Goal: Information Seeking & Learning: Learn about a topic

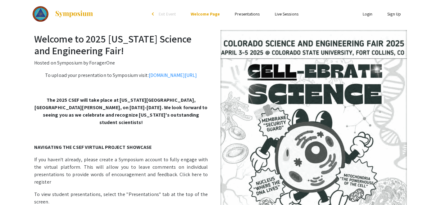
click at [250, 13] on link "Presentations" at bounding box center [247, 14] width 25 height 6
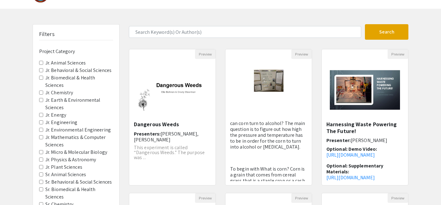
scroll to position [19, 0]
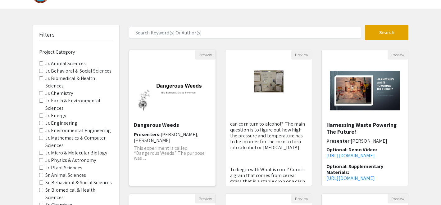
click at [161, 70] on img "Open Presentation <p>Dangerous Weeds</p>" at bounding box center [172, 91] width 86 height 54
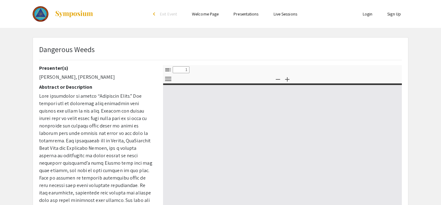
select select "custom"
type input "0"
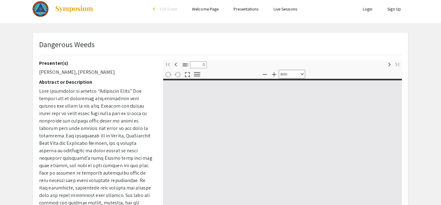
select select "custom"
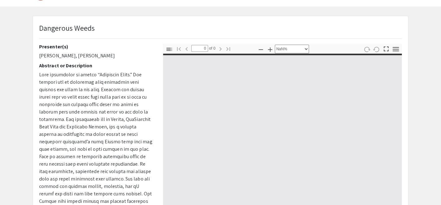
scroll to position [22, 0]
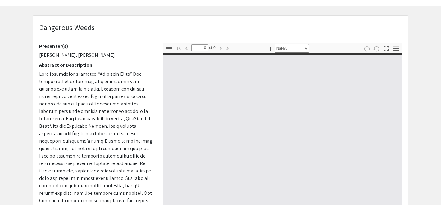
type input "1"
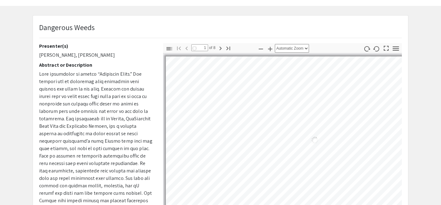
select select "auto"
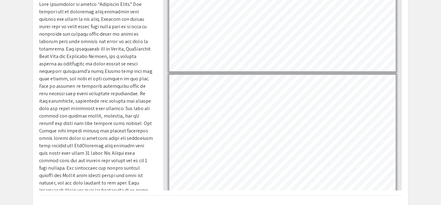
scroll to position [0, 0]
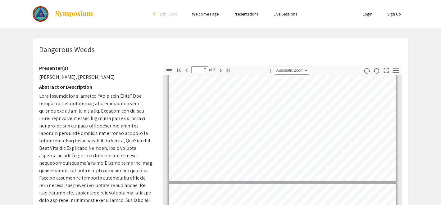
type input "8"
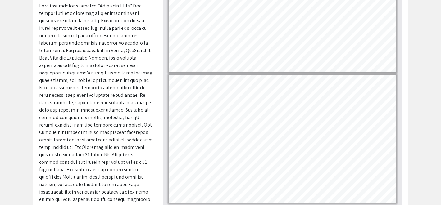
scroll to position [9, 0]
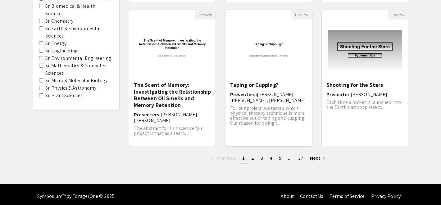
scroll to position [207, 0]
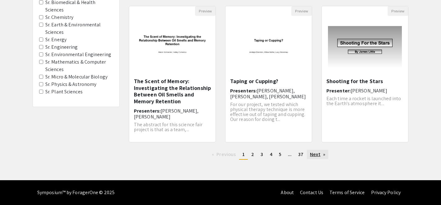
click at [309, 150] on link "Next page" at bounding box center [317, 154] width 21 height 9
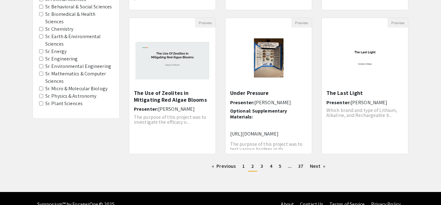
scroll to position [180, 0]
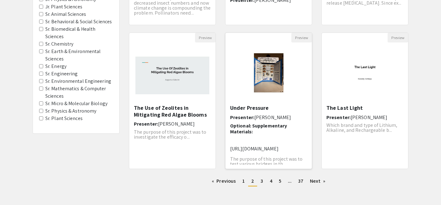
click at [292, 81] on img "Open Presentation <p>Under Pressure</p>" at bounding box center [268, 74] width 51 height 62
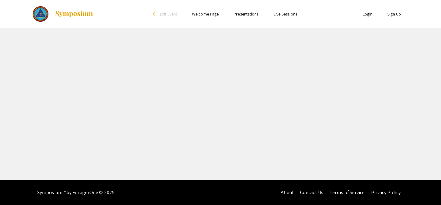
select select "custom"
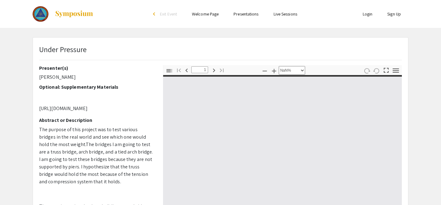
type input "0"
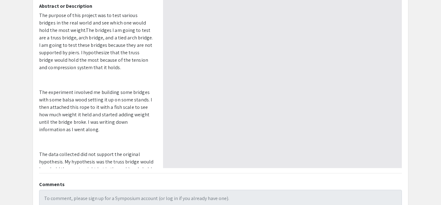
select select "auto"
type input "1"
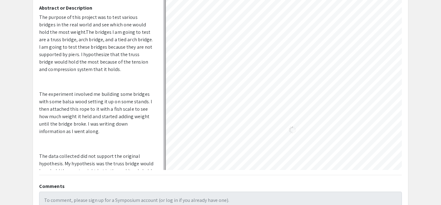
select select "auto"
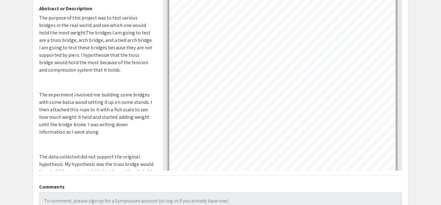
scroll to position [17, 0]
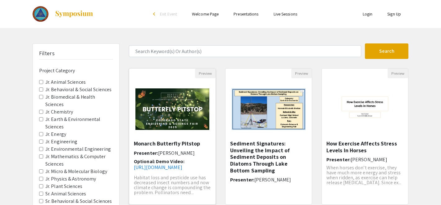
click at [179, 137] on div "Open Presentation <p>Monarch Butterfly Pitstop</p>" at bounding box center [172, 109] width 86 height 62
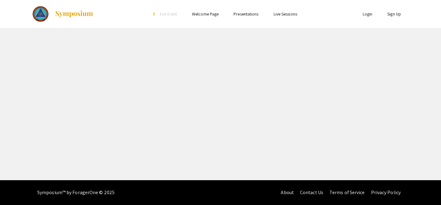
select select "custom"
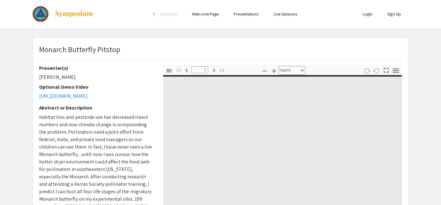
type input "0"
select select "custom"
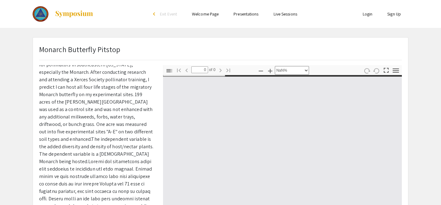
type input "1"
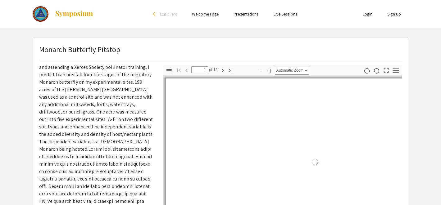
scroll to position [172, 0]
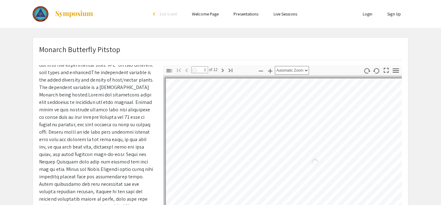
select select "auto"
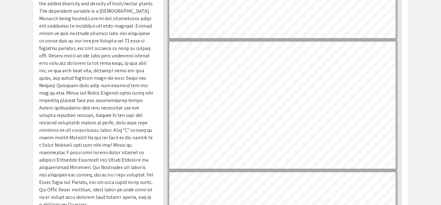
click at [104, 182] on p "Habitat loss and pesticide use has decreased insect numbers and now climate cha…" at bounding box center [96, 37] width 115 height 343
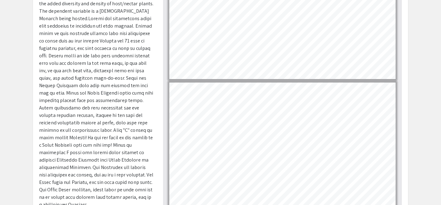
type input "12"
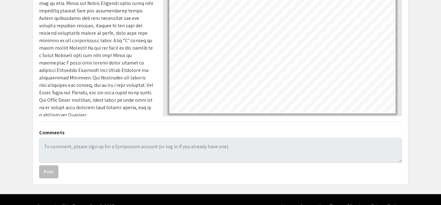
scroll to position [0, 0]
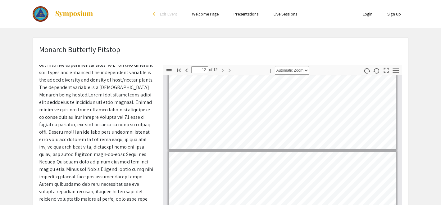
click at [367, 15] on link "Login" at bounding box center [368, 14] width 10 height 6
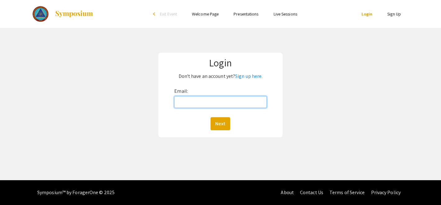
click at [241, 106] on input "Email:" at bounding box center [220, 102] width 92 height 12
type input "[EMAIL_ADDRESS][DOMAIN_NAME]"
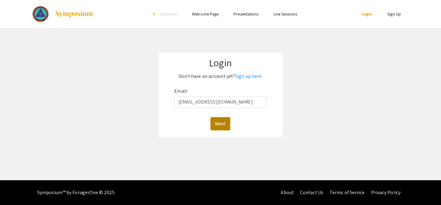
click at [222, 122] on button "Next" at bounding box center [221, 123] width 20 height 13
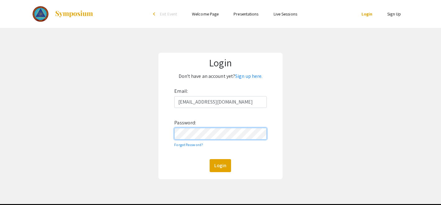
click at [210, 159] on button "Login" at bounding box center [220, 165] width 21 height 13
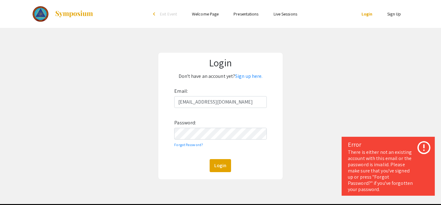
click at [396, 14] on link "Sign Up" at bounding box center [395, 14] width 14 height 6
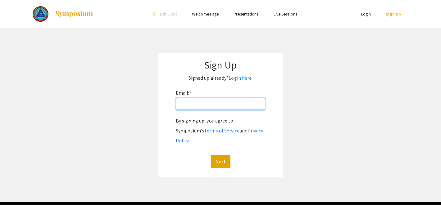
click at [203, 104] on input "Email: *" at bounding box center [221, 104] width 90 height 12
type input "[EMAIL_ADDRESS][DOMAIN_NAME]"
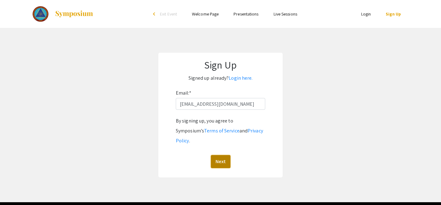
click at [219, 155] on button "Next" at bounding box center [221, 161] width 20 height 13
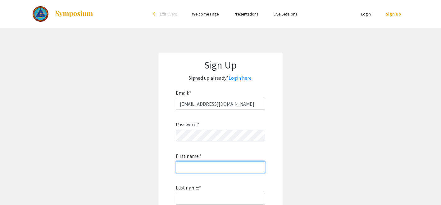
click at [193, 166] on input "First name: *" at bounding box center [221, 168] width 90 height 12
type input "Alexa"
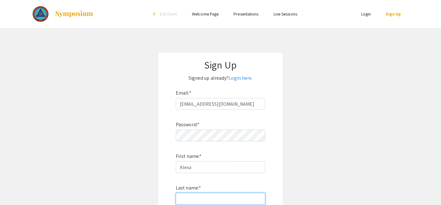
type input "[PERSON_NAME]"
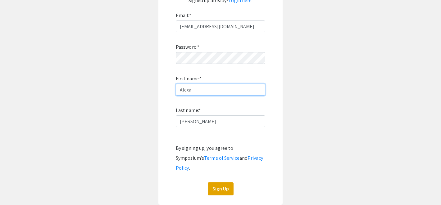
scroll to position [83, 0]
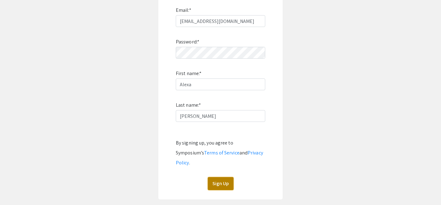
click at [220, 180] on button "Sign Up" at bounding box center [221, 183] width 26 height 13
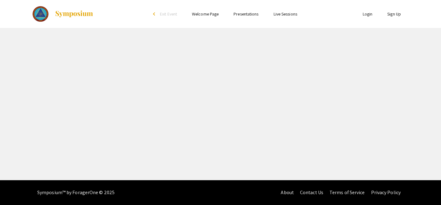
select select "custom"
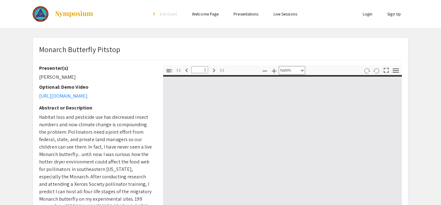
type input "0"
select select "auto"
type input "1"
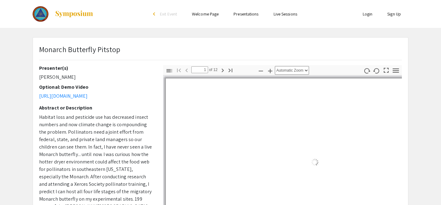
select select "auto"
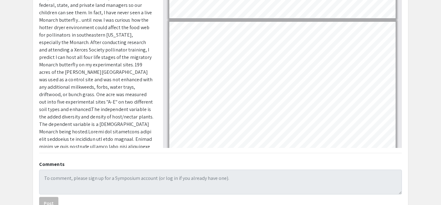
scroll to position [315, 0]
type input "3"
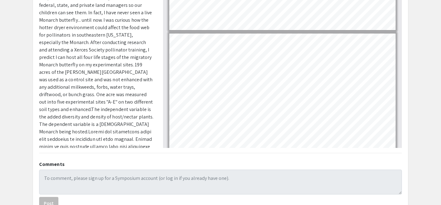
scroll to position [169, 0]
